Goal: Task Accomplishment & Management: Manage account settings

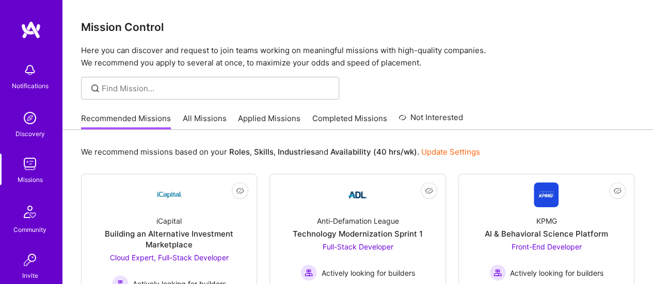
click at [205, 117] on link "All Missions" at bounding box center [205, 121] width 44 height 17
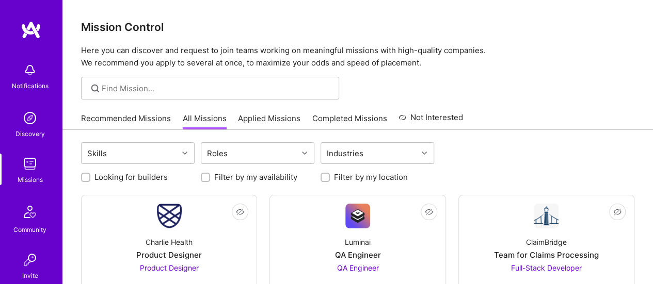
click at [273, 116] on link "Applied Missions" at bounding box center [269, 121] width 62 height 17
